Goal: Transaction & Acquisition: Purchase product/service

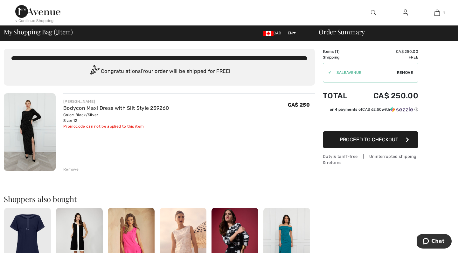
click at [402, 75] on span "Remove" at bounding box center [405, 73] width 16 height 6
click at [348, 71] on input "TEXT" at bounding box center [361, 72] width 77 height 19
type input "NEW15"
click at [407, 72] on span "Apply" at bounding box center [406, 73] width 13 height 6
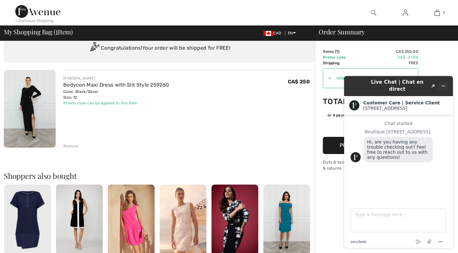
click at [442, 84] on icon "Minimize widget" at bounding box center [443, 86] width 4 height 4
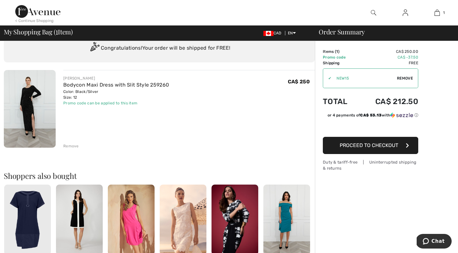
click at [356, 144] on span "Proceed to Checkout" at bounding box center [369, 145] width 59 height 6
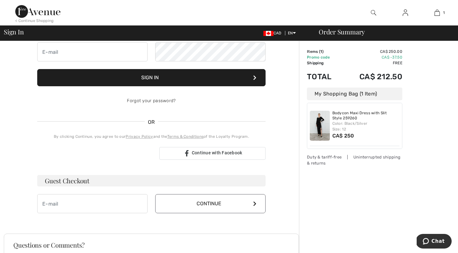
scroll to position [68, 0]
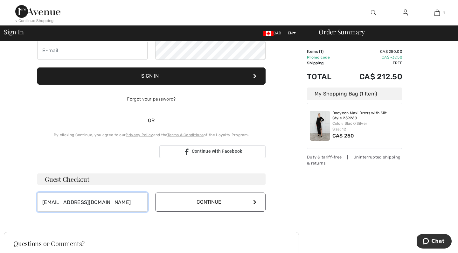
type input "madison.oakley@hotmail.ca"
click at [165, 205] on button "Continue" at bounding box center [210, 201] width 110 height 19
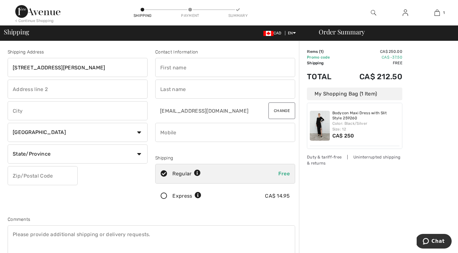
type input "172 Ishwar Dr"
type input "Kemble"
select select "ON"
type input "N0H1S0"
type input "M"
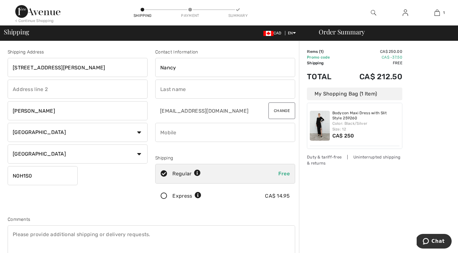
type input "Nancy"
type input "Oakley"
type input "5199391480"
click at [232, 153] on div "Contact Information Nancy Oakley madison.oakley@hotmail.ca Change Shipping Regu…" at bounding box center [225, 129] width 148 height 160
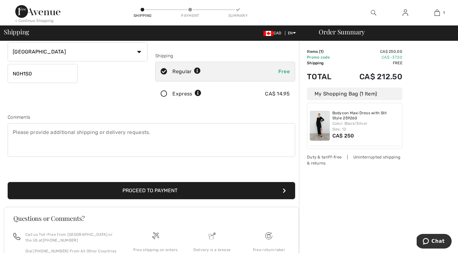
scroll to position [112, 0]
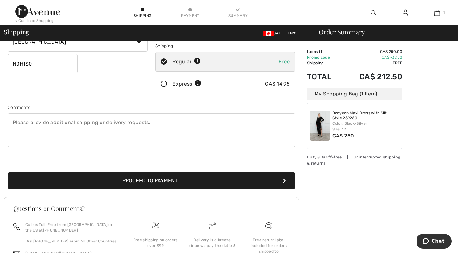
click at [162, 178] on button "Proceed to Payment" at bounding box center [151, 180] width 287 height 17
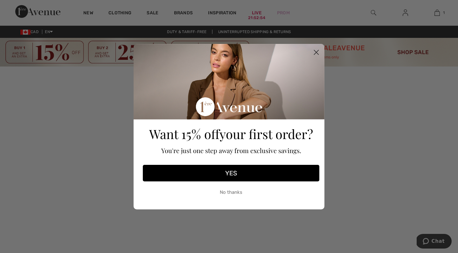
click at [318, 52] on circle "Close dialog" at bounding box center [316, 52] width 10 height 10
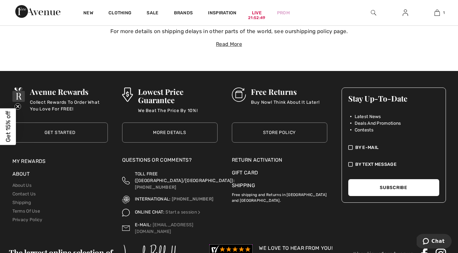
scroll to position [2471, 0]
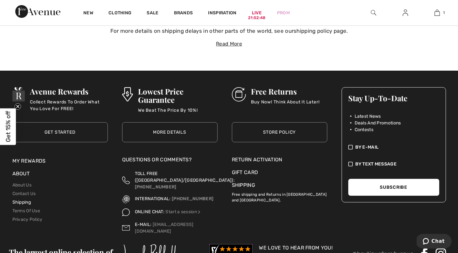
click at [24, 199] on link "Shipping" at bounding box center [21, 201] width 18 height 5
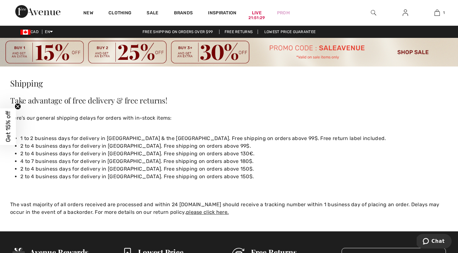
click at [370, 13] on div at bounding box center [373, 12] width 32 height 25
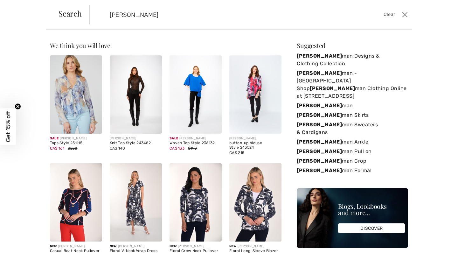
type input "frank lyman"
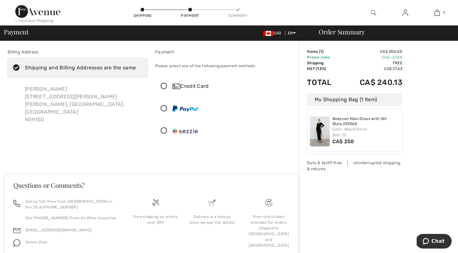
click at [168, 87] on icon at bounding box center [164, 86] width 17 height 7
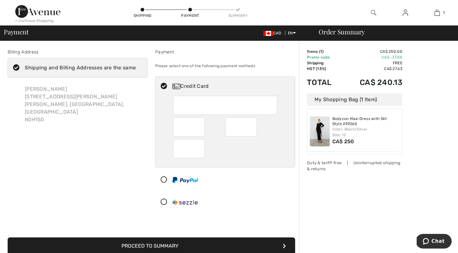
click at [112, 171] on div "Billing Address Shipping and Billing Addresses are the same Nancy Oakley 172 Is…" at bounding box center [78, 132] width 148 height 166
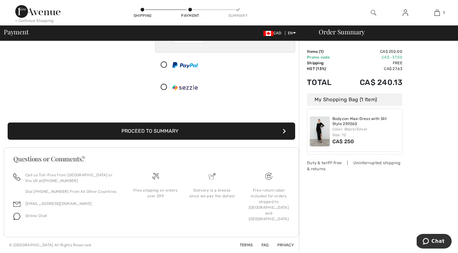
scroll to position [115, 0]
click at [126, 135] on button "Proceed to Summary" at bounding box center [151, 130] width 287 height 17
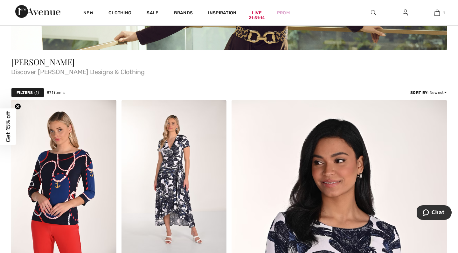
click at [32, 93] on strong "Filters" at bounding box center [25, 93] width 16 height 6
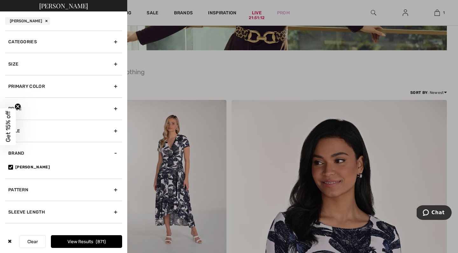
click at [17, 107] on circle "Close teaser" at bounding box center [18, 106] width 6 height 6
click at [54, 38] on div "Categories" at bounding box center [63, 42] width 117 height 22
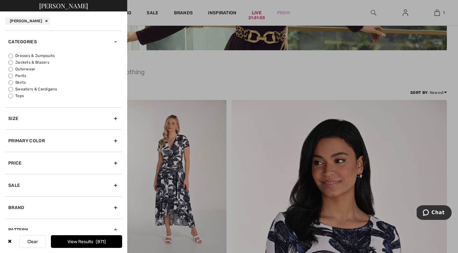
click at [45, 58] on label "Dresses & Jumpsuits" at bounding box center [65, 56] width 114 height 6
click at [13, 58] on input "Dresses & Jumpsuits" at bounding box center [10, 55] width 5 height 5
radio input "true"
click at [92, 242] on button "View Results 204" at bounding box center [86, 241] width 71 height 13
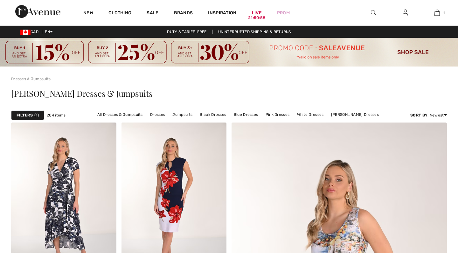
click at [36, 115] on span "1" at bounding box center [36, 115] width 4 height 6
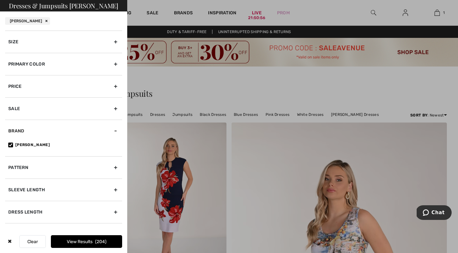
click at [187, 88] on div at bounding box center [229, 126] width 458 height 253
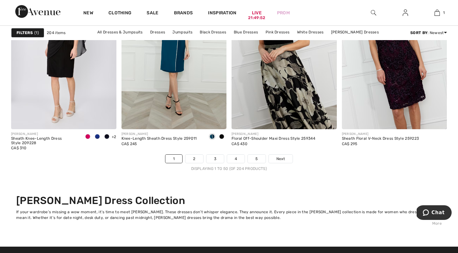
scroll to position [2856, 0]
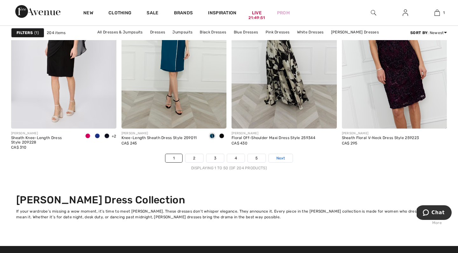
click at [280, 161] on span "Next" at bounding box center [280, 158] width 9 height 6
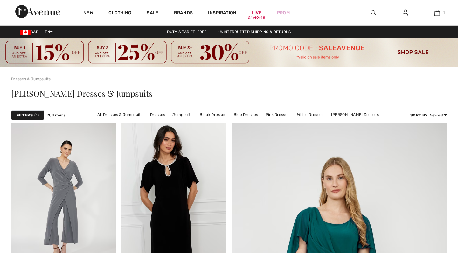
checkbox input "true"
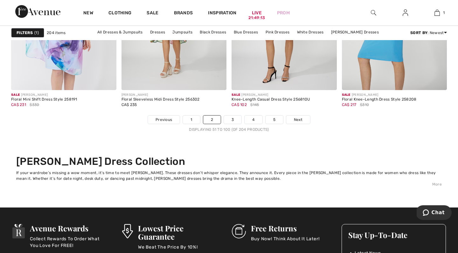
scroll to position [2896, 0]
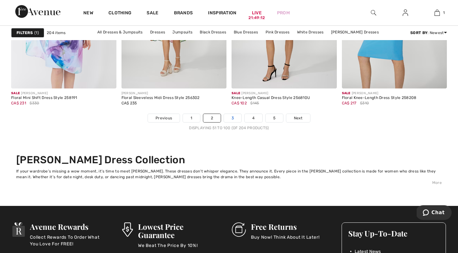
click at [235, 122] on link "3" at bounding box center [232, 118] width 17 height 8
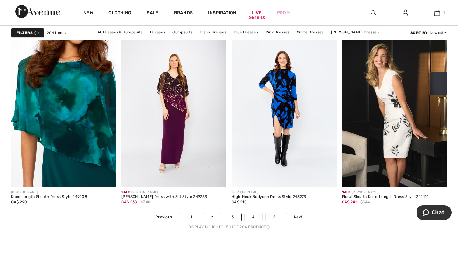
scroll to position [2799, 0]
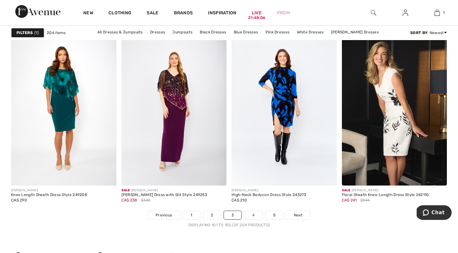
click at [251, 217] on link "4" at bounding box center [253, 215] width 17 height 8
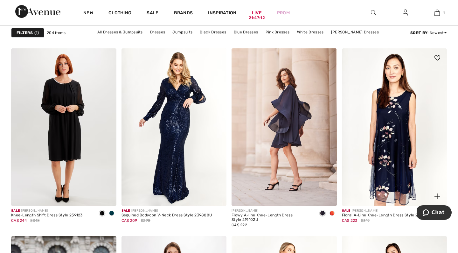
scroll to position [2406, 0]
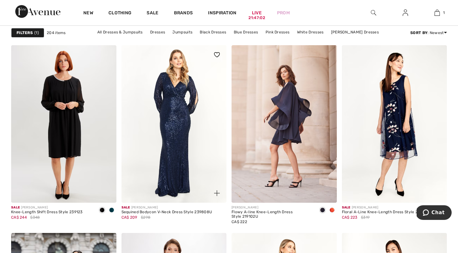
click at [181, 134] on img at bounding box center [173, 124] width 105 height 158
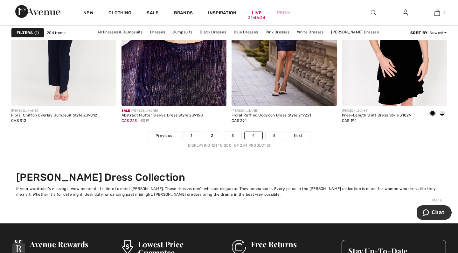
scroll to position [2879, 0]
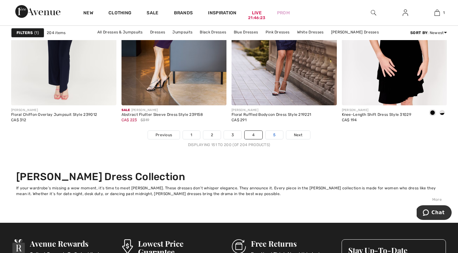
click at [279, 139] on link "5" at bounding box center [274, 135] width 17 height 8
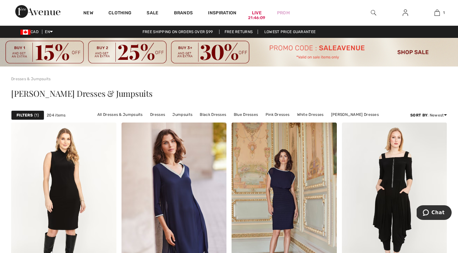
click at [374, 15] on img at bounding box center [373, 13] width 5 height 8
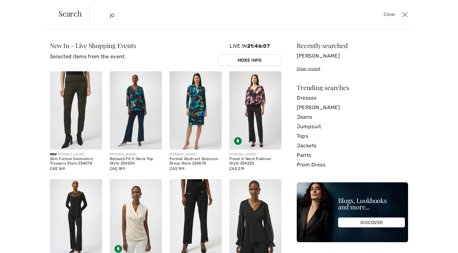
type input "[PERSON_NAME]"
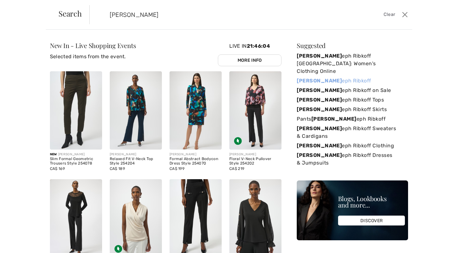
click at [310, 76] on link "[PERSON_NAME]" at bounding box center [352, 81] width 111 height 10
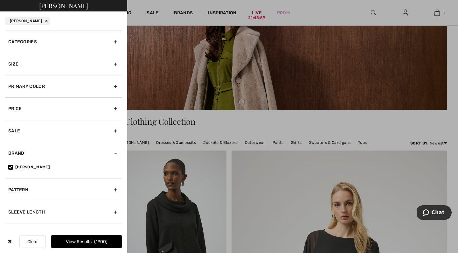
click at [33, 45] on div "Categories" at bounding box center [63, 42] width 117 height 22
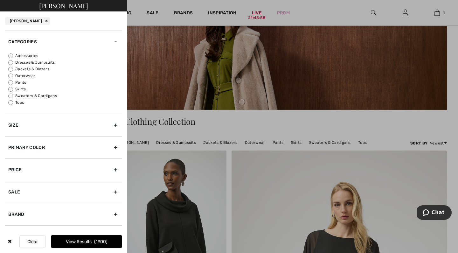
click at [29, 63] on label "Dresses & Jumpsuits" at bounding box center [65, 62] width 114 height 6
click at [13, 63] on input "Dresses & Jumpsuits" at bounding box center [10, 62] width 5 height 5
radio input "true"
click at [94, 240] on button "View Results 477" at bounding box center [86, 241] width 71 height 13
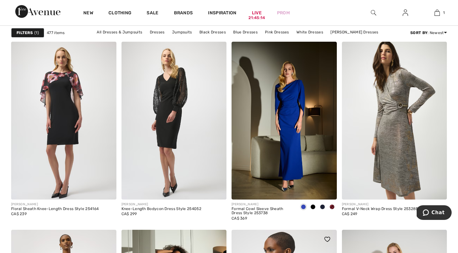
scroll to position [1960, 0]
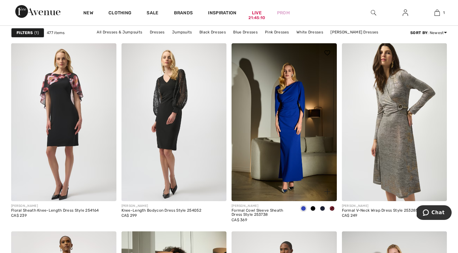
click at [313, 208] on span at bounding box center [312, 208] width 5 height 5
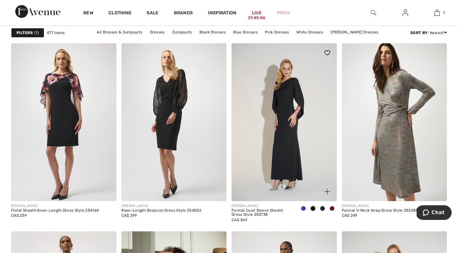
click at [282, 149] on img at bounding box center [284, 122] width 105 height 158
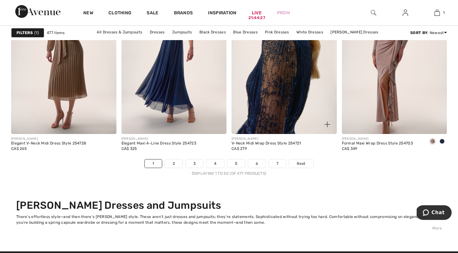
scroll to position [2852, 0]
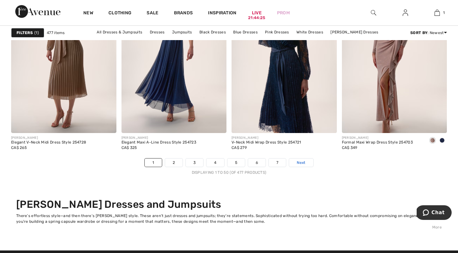
click at [298, 165] on span "Next" at bounding box center [301, 163] width 9 height 6
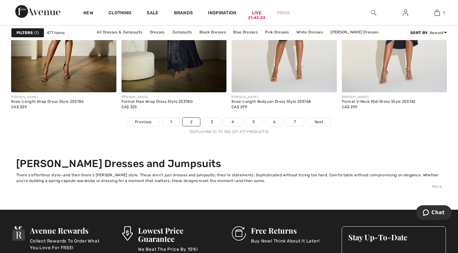
scroll to position [2894, 0]
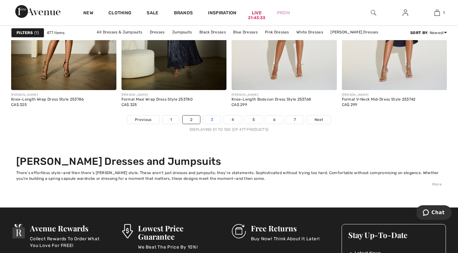
click at [209, 123] on link "3" at bounding box center [211, 119] width 17 height 8
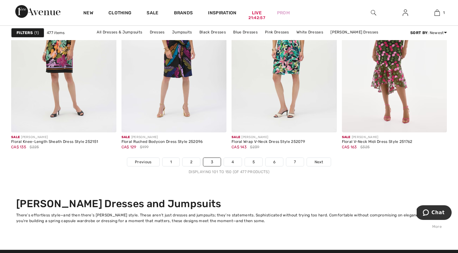
scroll to position [2853, 0]
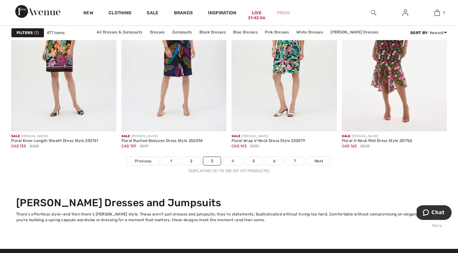
click at [233, 159] on link "4" at bounding box center [232, 161] width 17 height 8
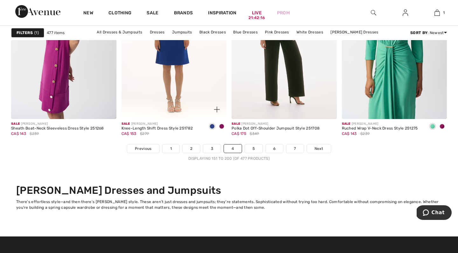
scroll to position [2886, 0]
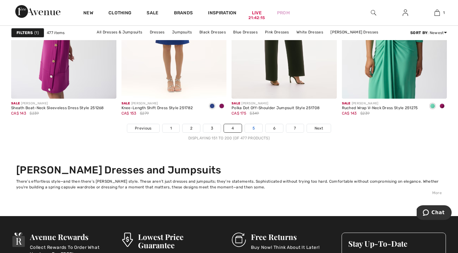
click at [252, 132] on link "5" at bounding box center [253, 128] width 17 height 8
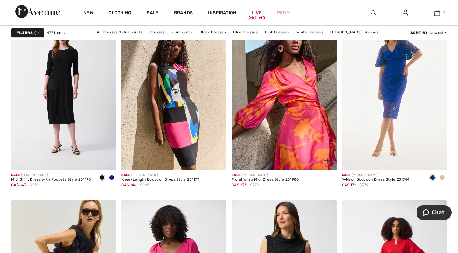
scroll to position [2627, 0]
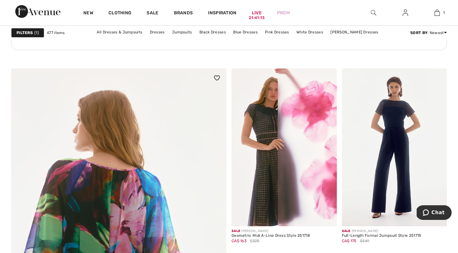
scroll to position [1566, 0]
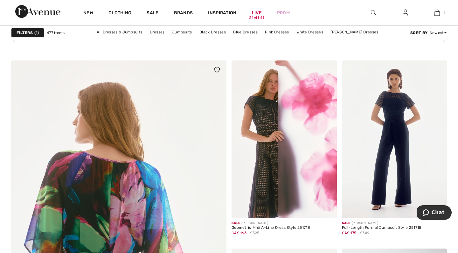
click at [205, 162] on img at bounding box center [119, 254] width 258 height 388
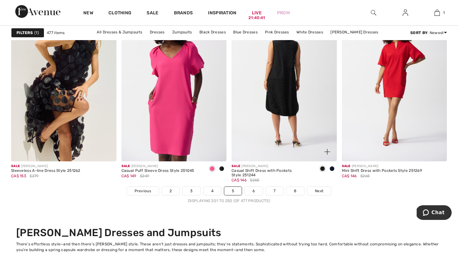
scroll to position [2825, 0]
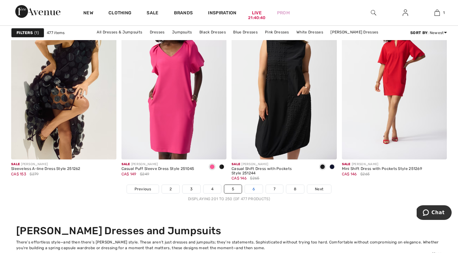
click at [253, 192] on link "6" at bounding box center [253, 189] width 17 height 8
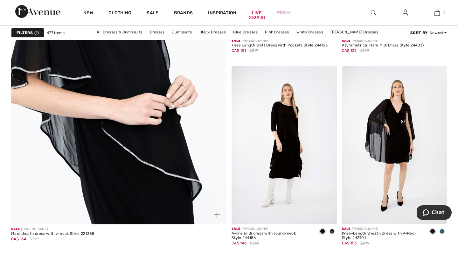
scroll to position [1750, 0]
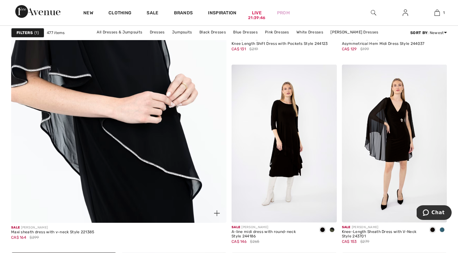
click at [138, 111] on img at bounding box center [119, 71] width 258 height 388
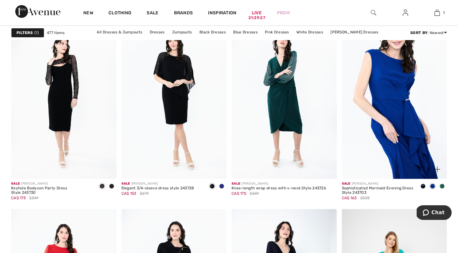
scroll to position [2431, 0]
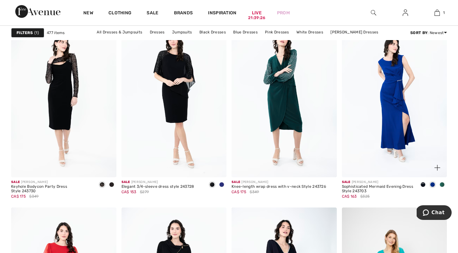
click at [423, 186] on span at bounding box center [422, 184] width 5 height 5
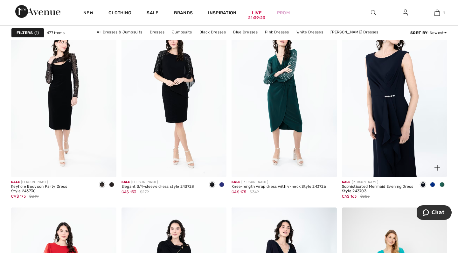
click at [381, 102] on img at bounding box center [394, 99] width 105 height 158
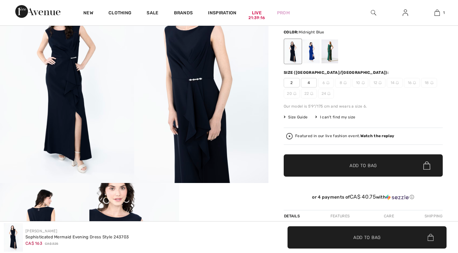
scroll to position [85, 0]
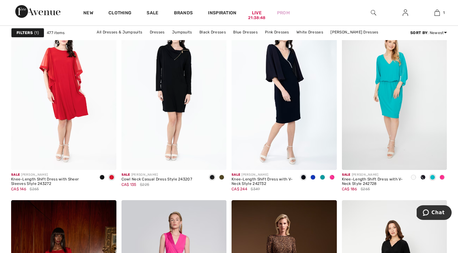
scroll to position [2627, 0]
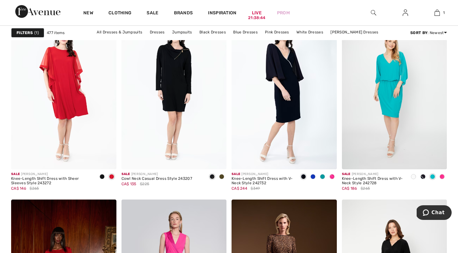
click at [29, 31] on strong "Filters" at bounding box center [25, 33] width 16 height 6
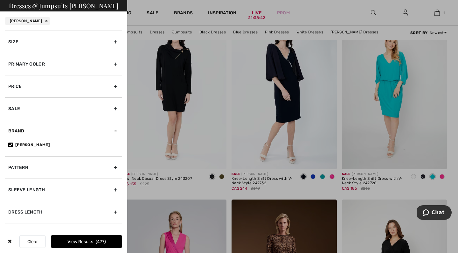
click at [33, 39] on div "Size" at bounding box center [63, 42] width 117 height 22
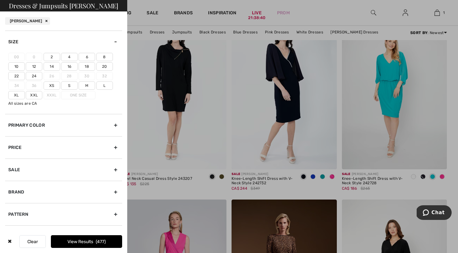
click at [35, 69] on label "12" at bounding box center [34, 66] width 17 height 8
click at [0, 0] on input"] "12" at bounding box center [0, 0] width 0 height 0
click at [85, 241] on button "View Results 172" at bounding box center [86, 241] width 71 height 13
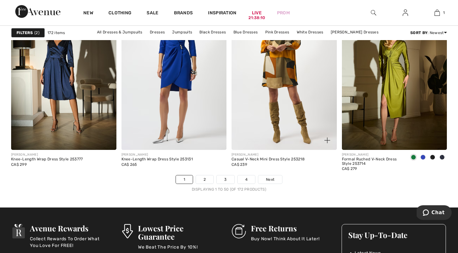
scroll to position [2842, 0]
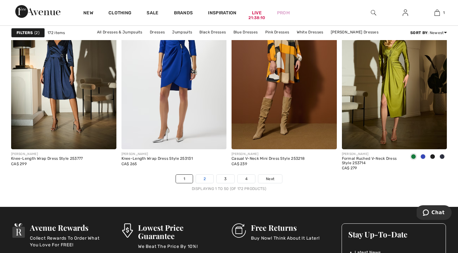
click at [207, 182] on link "2" at bounding box center [204, 179] width 17 height 8
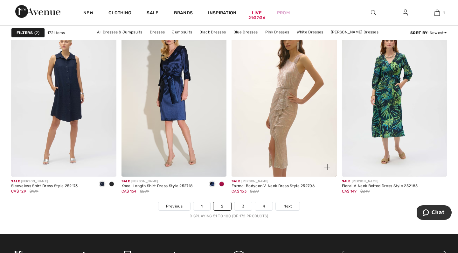
scroll to position [2815, 0]
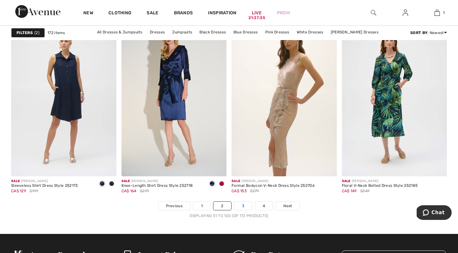
click at [244, 207] on link "3" at bounding box center [242, 206] width 17 height 8
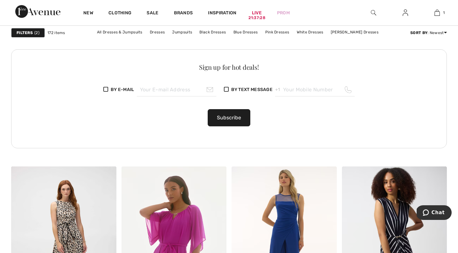
scroll to position [830, 0]
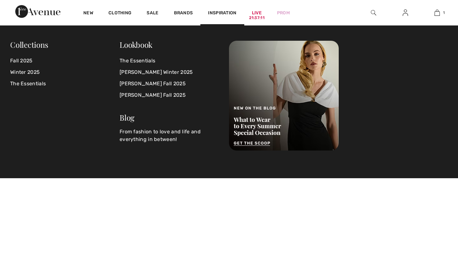
click at [372, 10] on img at bounding box center [373, 13] width 5 height 8
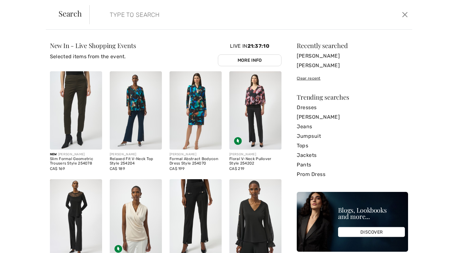
paste input "Formal [PERSON_NAME] Dress Style"
type input "Formal [PERSON_NAME] Dress Style"
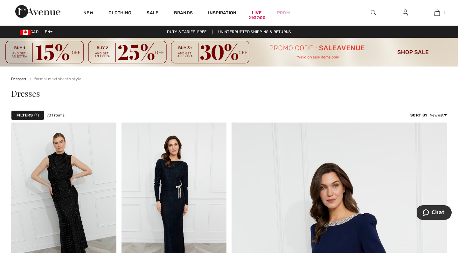
click at [375, 12] on img at bounding box center [373, 13] width 5 height 8
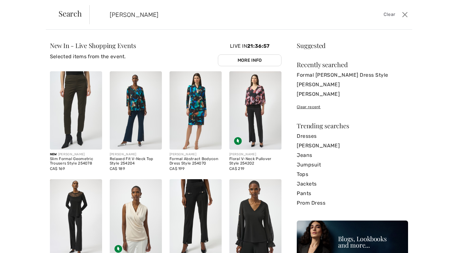
type input "frank"
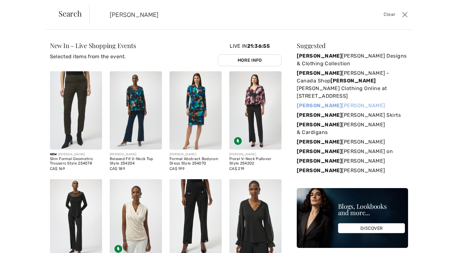
click at [352, 101] on link "Frank Lyman" at bounding box center [352, 106] width 111 height 10
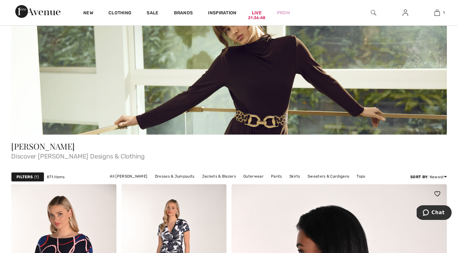
scroll to position [103, 0]
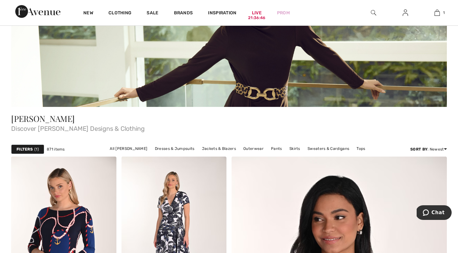
click at [26, 146] on div "Filters 1" at bounding box center [27, 149] width 33 height 10
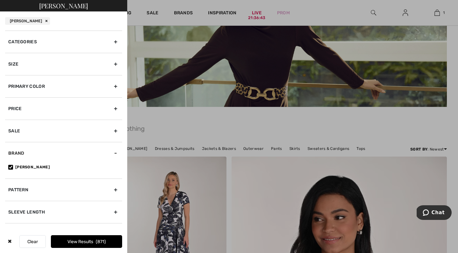
click at [45, 45] on div "Categories" at bounding box center [63, 42] width 117 height 22
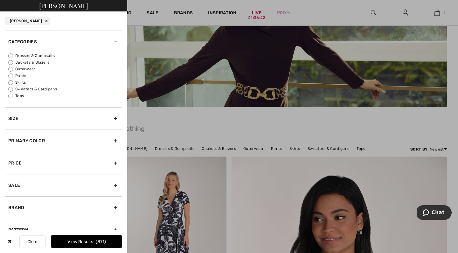
click at [35, 54] on label "Dresses & Jumpsuits" at bounding box center [65, 56] width 114 height 6
click at [13, 54] on input "Dresses & Jumpsuits" at bounding box center [10, 55] width 5 height 5
radio input "true"
click at [72, 238] on button "View Results 204" at bounding box center [86, 241] width 71 height 13
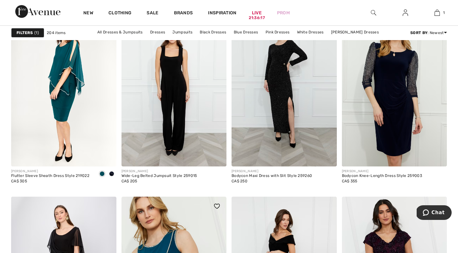
scroll to position [2631, 0]
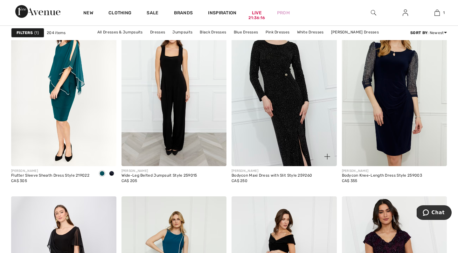
click at [323, 111] on img at bounding box center [284, 87] width 105 height 158
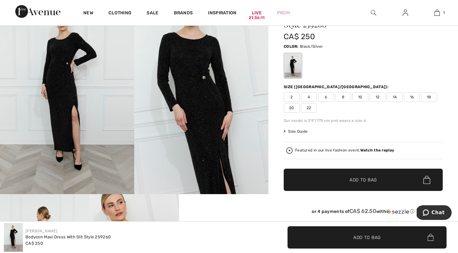
scroll to position [35, 0]
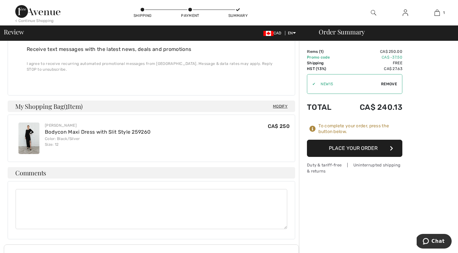
scroll to position [358, 0]
click at [322, 151] on button "Place Your Order" at bounding box center [354, 148] width 95 height 17
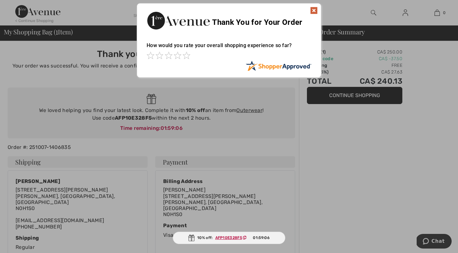
click at [315, 11] on img at bounding box center [314, 11] width 8 height 8
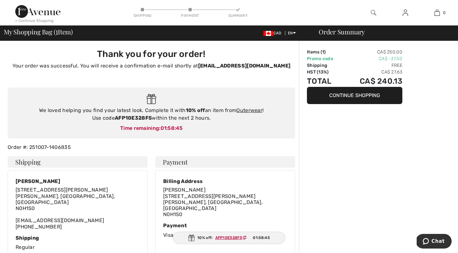
click at [338, 95] on button "Continue Shopping" at bounding box center [354, 95] width 95 height 17
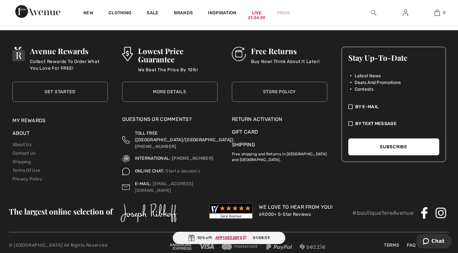
scroll to position [2511, 0]
click at [18, 143] on link "About Us" at bounding box center [21, 144] width 19 height 5
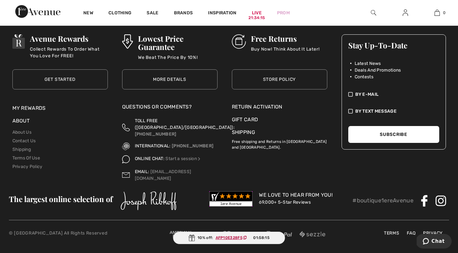
scroll to position [1867, 0]
